Goal: Task Accomplishment & Management: Use online tool/utility

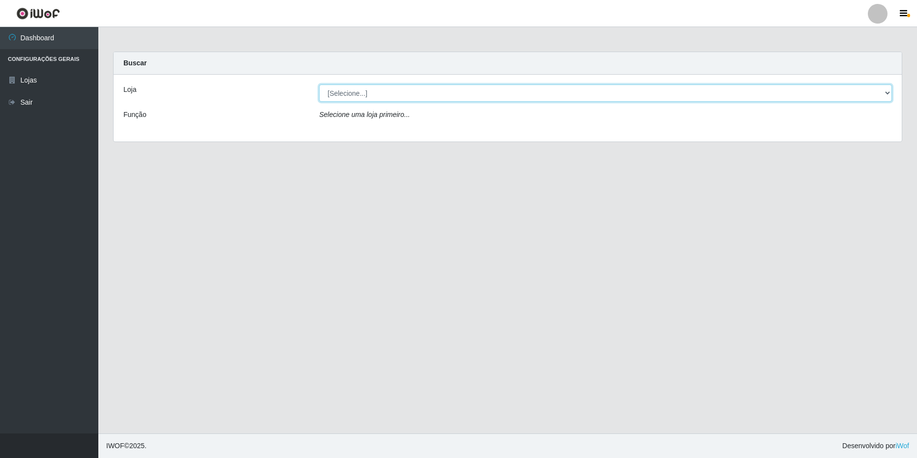
click at [649, 93] on select "[Selecione...] Extrabom - Loja 16 [GEOGRAPHIC_DATA]" at bounding box center [605, 93] width 573 height 17
select select "450"
click at [319, 85] on select "[Selecione...] Extrabom - Loja 16 [GEOGRAPHIC_DATA]" at bounding box center [605, 93] width 573 height 17
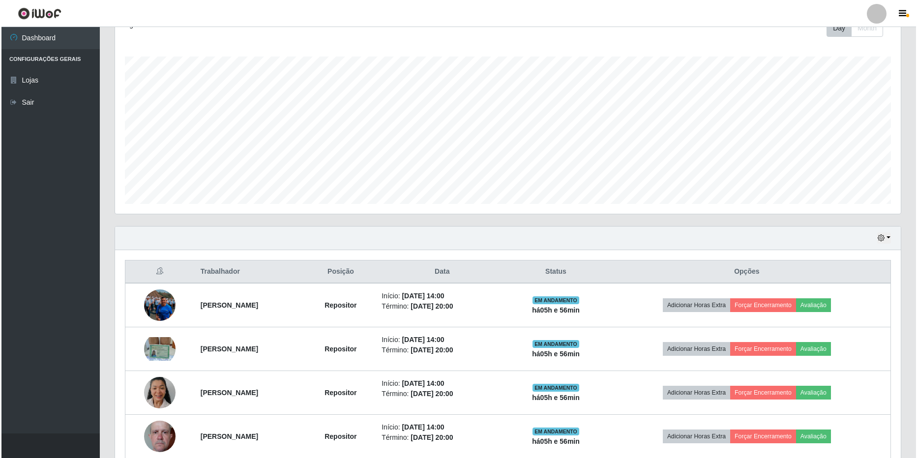
scroll to position [238, 0]
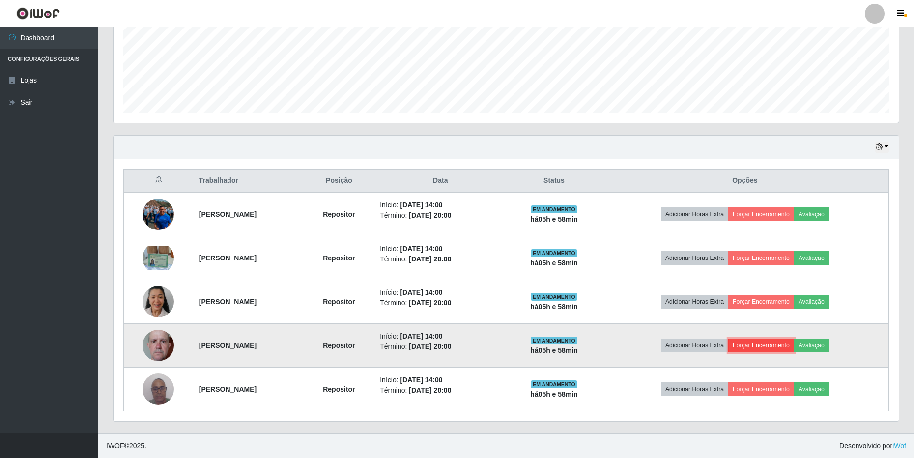
click at [791, 345] on button "Forçar Encerramento" at bounding box center [762, 346] width 66 height 14
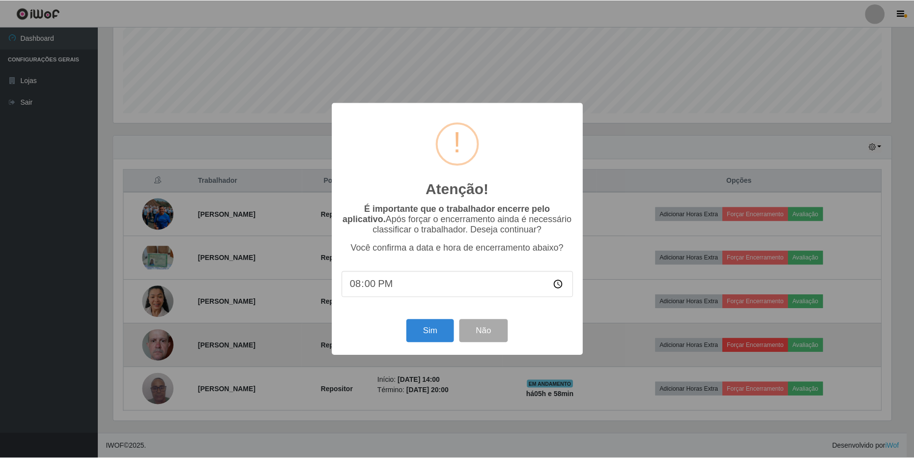
scroll to position [204, 781]
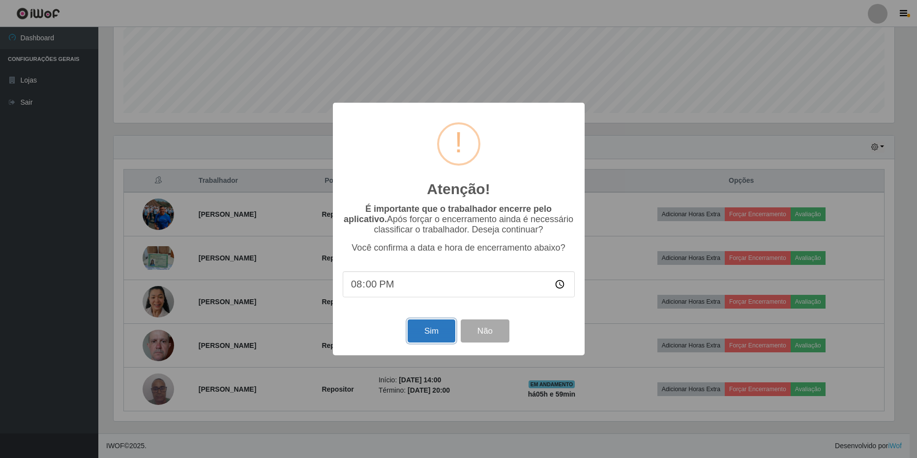
click at [443, 333] on button "Sim" at bounding box center [432, 331] width 48 height 23
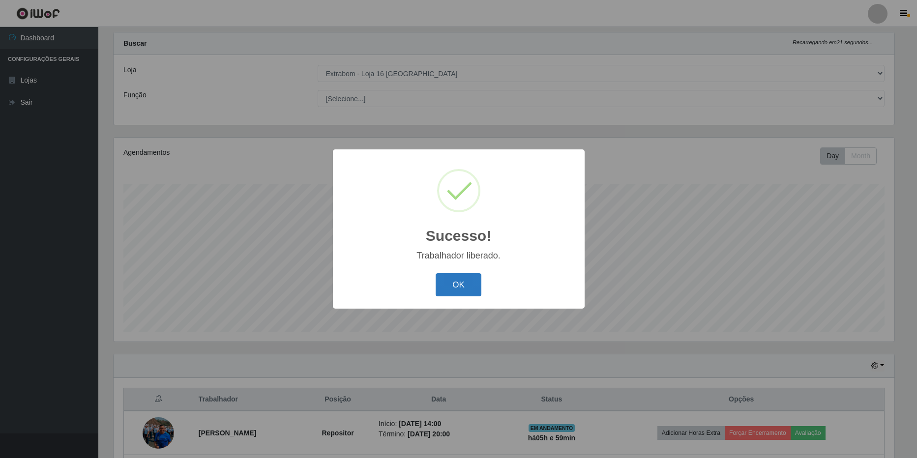
click at [458, 287] on button "OK" at bounding box center [459, 284] width 46 height 23
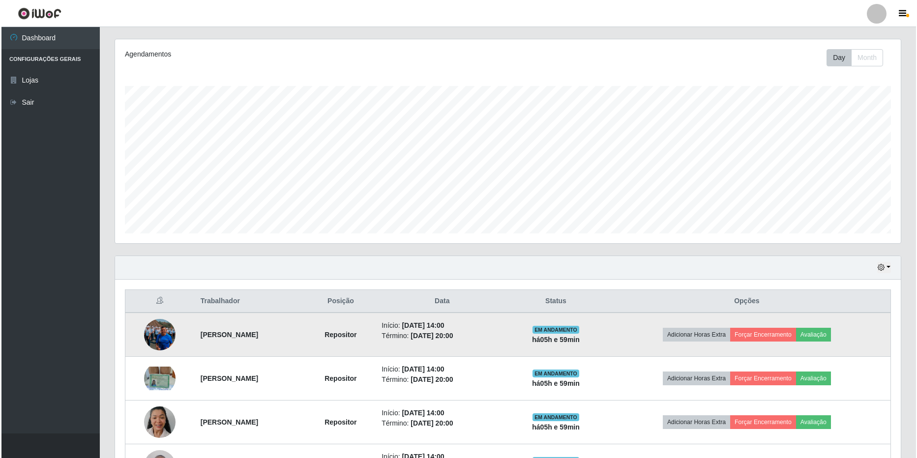
scroll to position [167, 0]
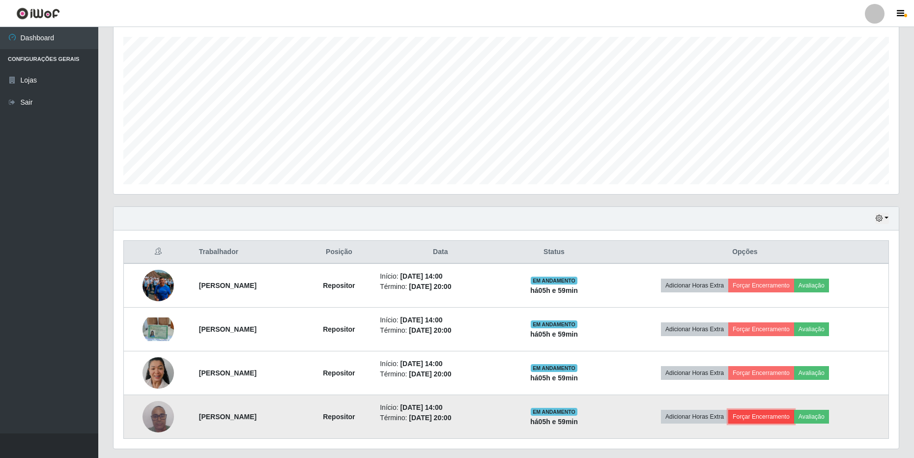
click at [778, 413] on button "Forçar Encerramento" at bounding box center [762, 417] width 66 height 14
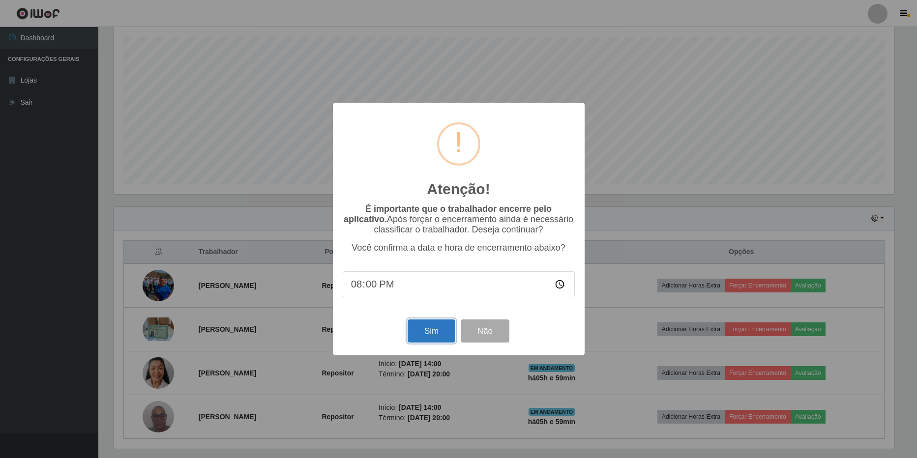
click at [431, 329] on button "Sim" at bounding box center [432, 331] width 48 height 23
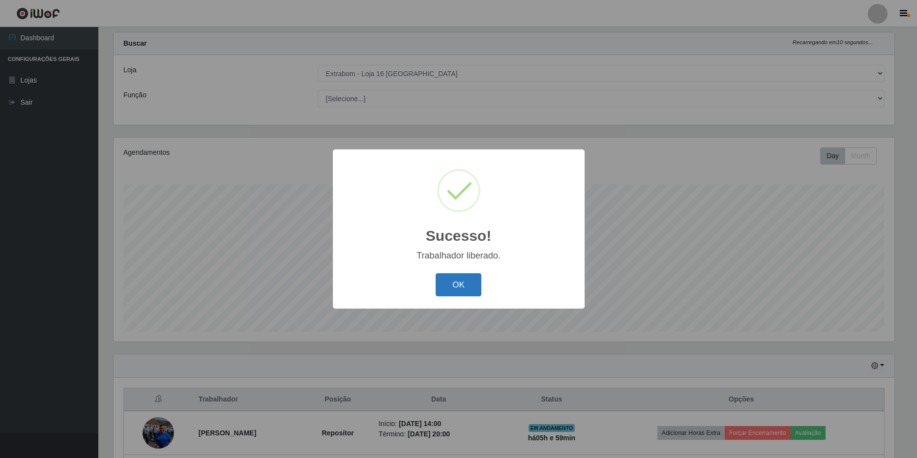
click at [467, 287] on button "OK" at bounding box center [459, 284] width 46 height 23
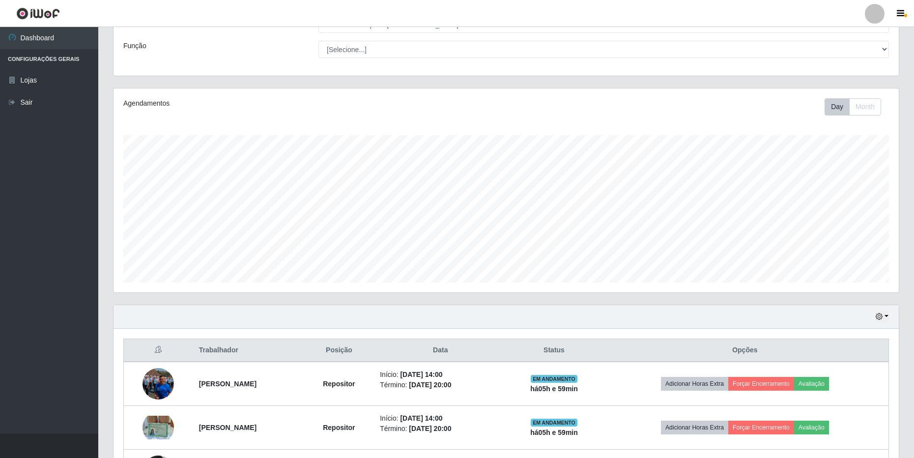
scroll to position [151, 0]
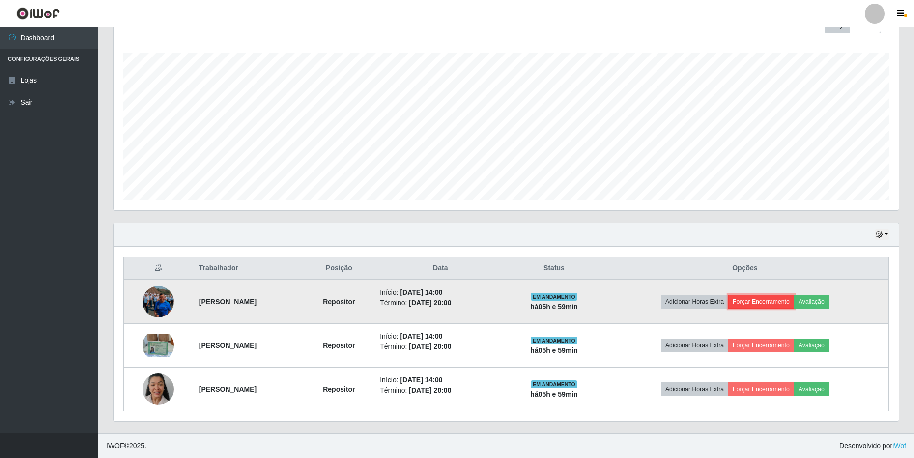
click at [767, 299] on button "Forçar Encerramento" at bounding box center [762, 302] width 66 height 14
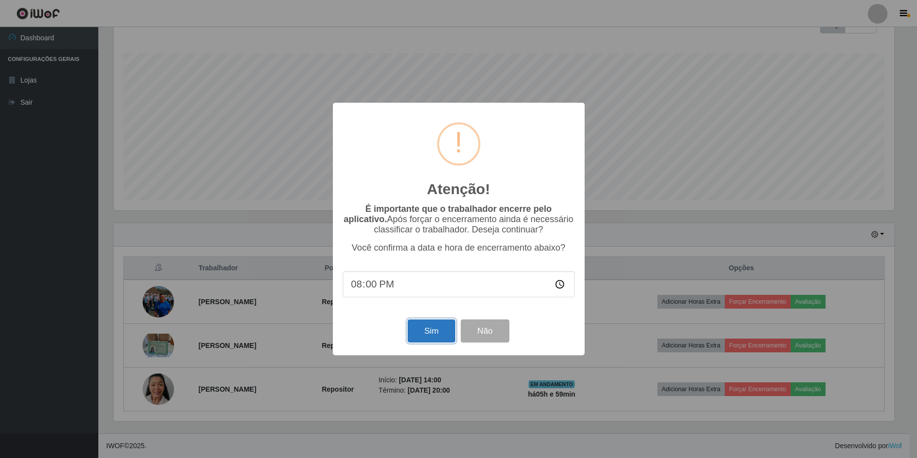
click at [431, 334] on button "Sim" at bounding box center [432, 331] width 48 height 23
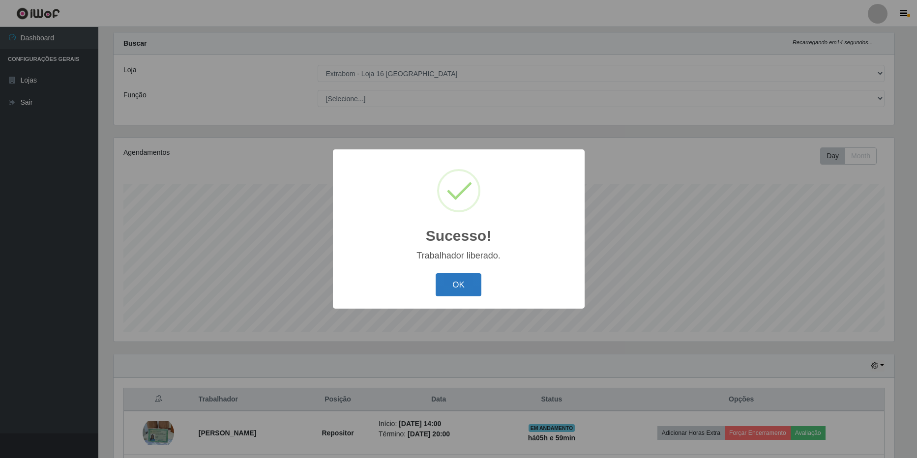
click at [455, 280] on button "OK" at bounding box center [459, 284] width 46 height 23
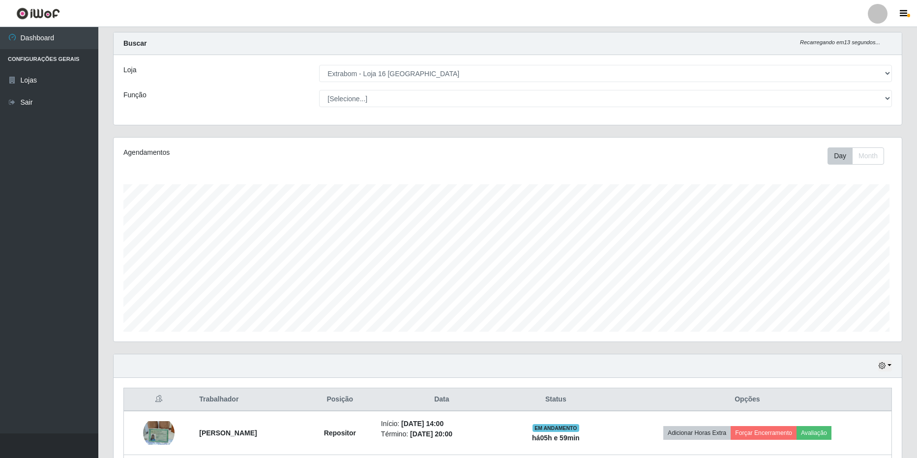
scroll to position [204, 786]
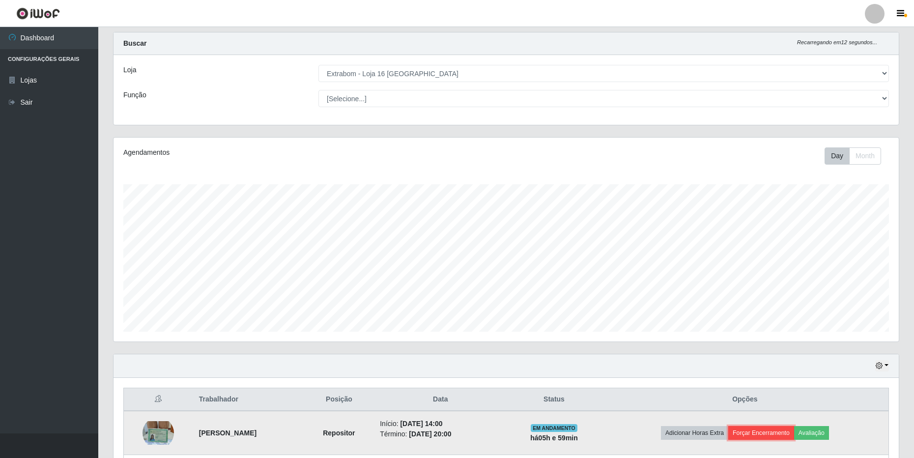
click at [782, 436] on button "Forçar Encerramento" at bounding box center [762, 433] width 66 height 14
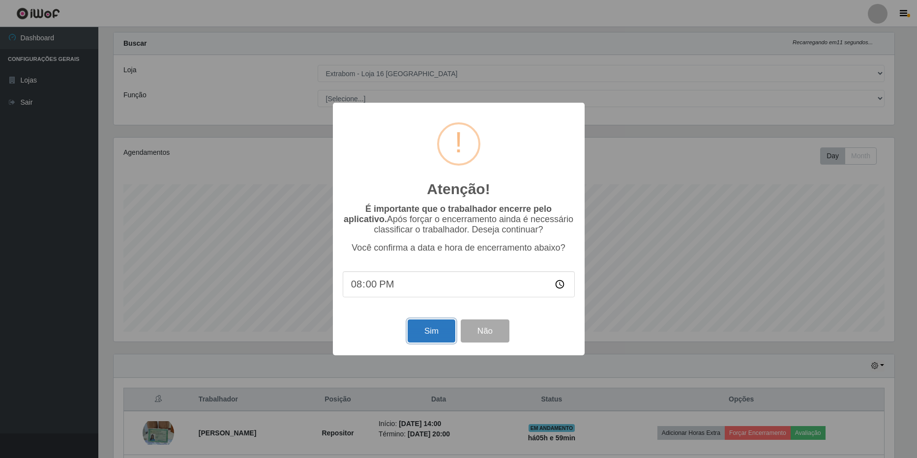
click at [434, 334] on button "Sim" at bounding box center [432, 331] width 48 height 23
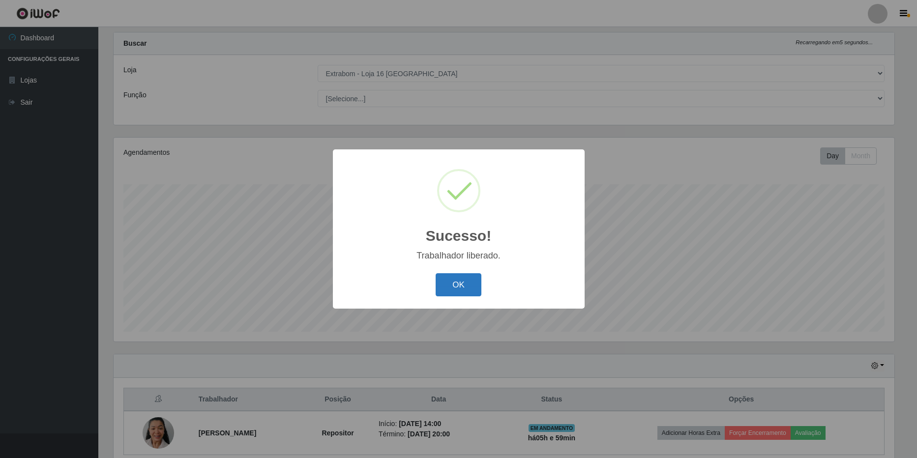
click at [478, 284] on button "OK" at bounding box center [459, 284] width 46 height 23
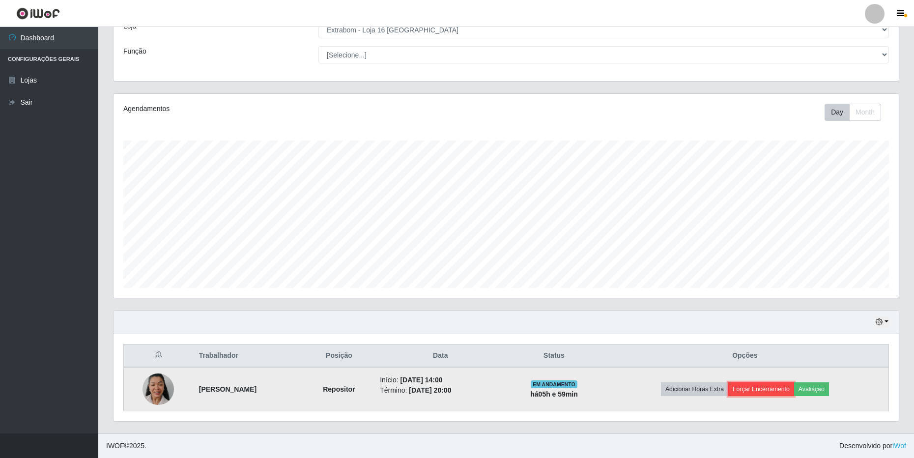
click at [764, 384] on button "Forçar Encerramento" at bounding box center [762, 389] width 66 height 14
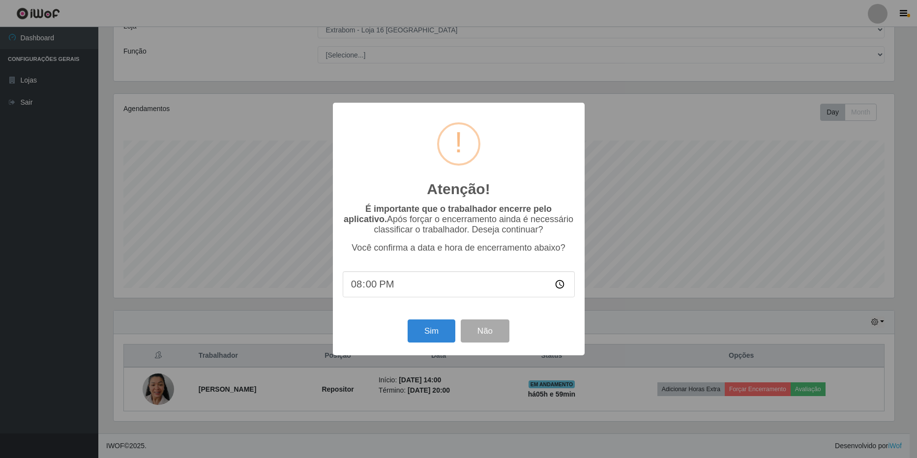
click at [423, 322] on div "Sim Não" at bounding box center [459, 331] width 232 height 28
click at [427, 329] on button "Sim" at bounding box center [432, 331] width 48 height 23
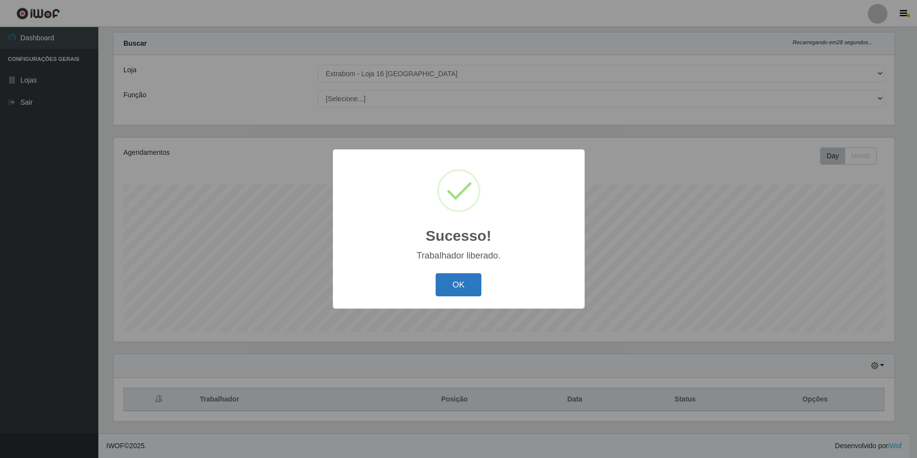
click at [471, 282] on button "OK" at bounding box center [459, 284] width 46 height 23
